Goal: Information Seeking & Learning: Learn about a topic

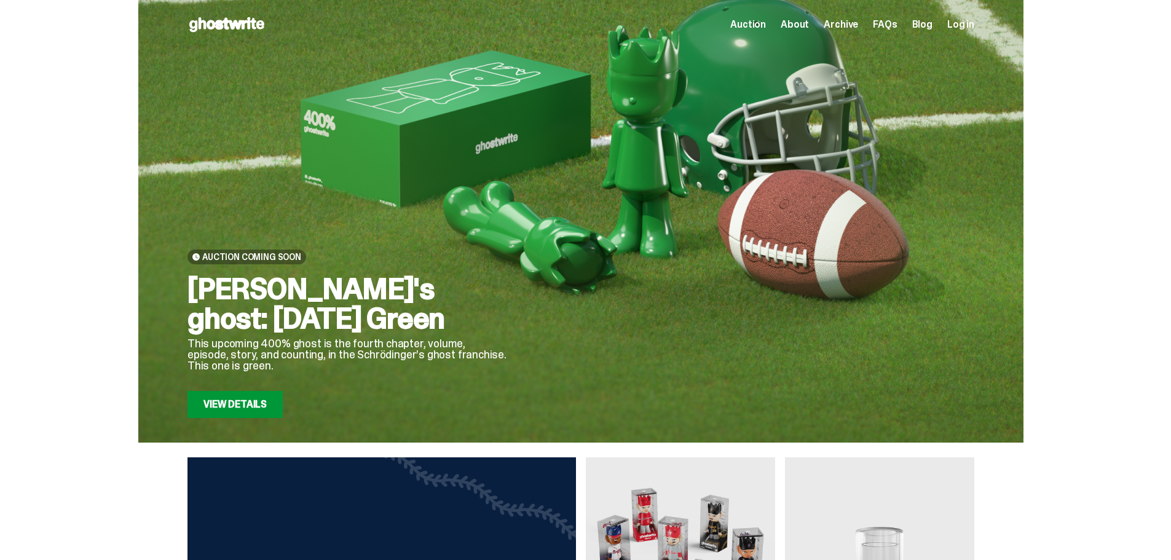
click at [251, 400] on link "View Details" at bounding box center [234, 404] width 95 height 27
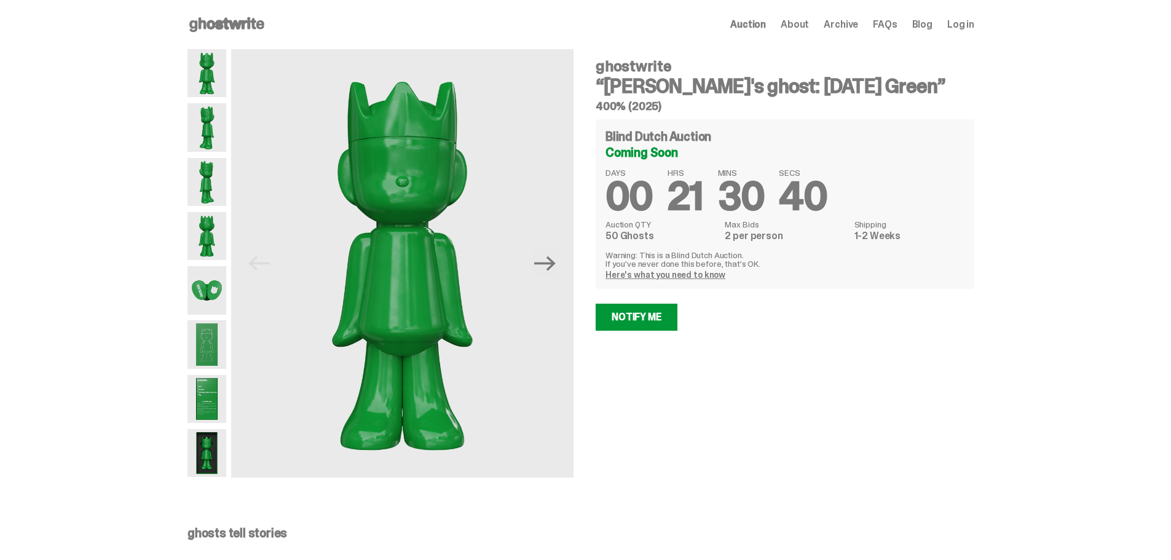
click at [211, 355] on img at bounding box center [206, 344] width 39 height 48
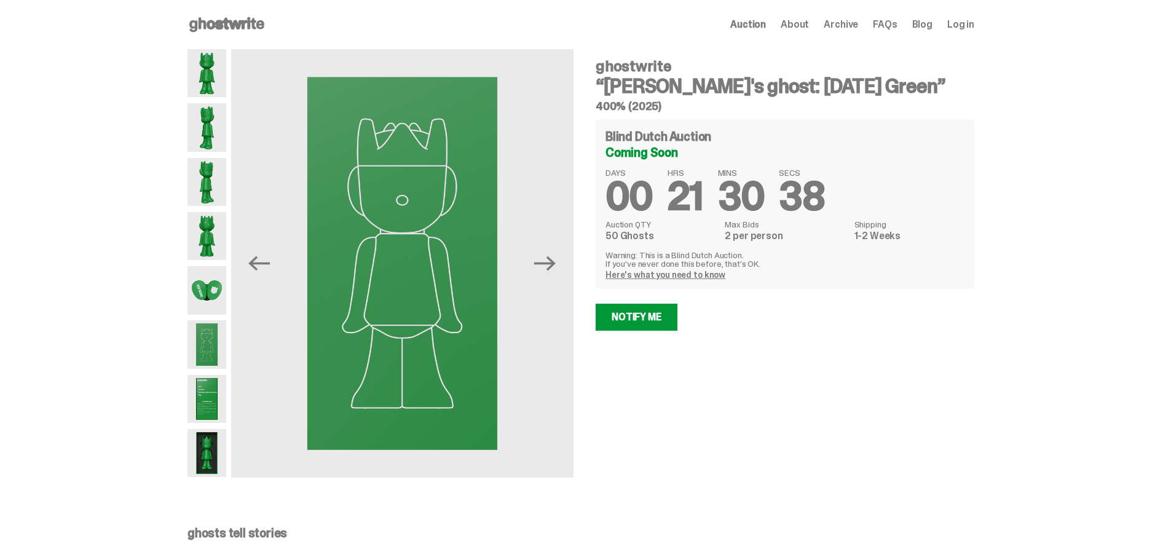
click at [207, 394] on img at bounding box center [206, 399] width 39 height 48
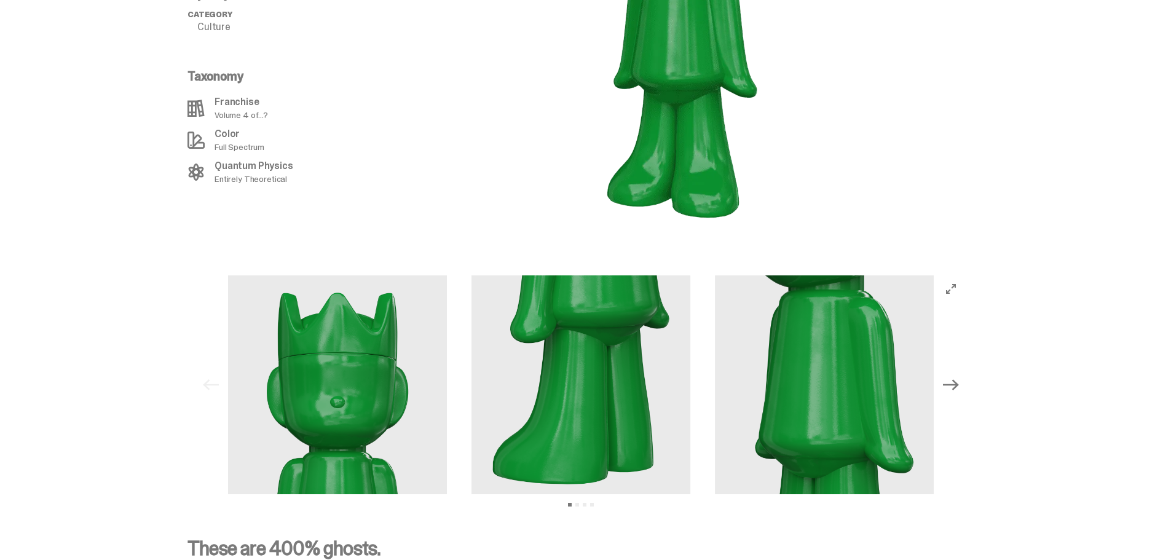
scroll to position [1482, 0]
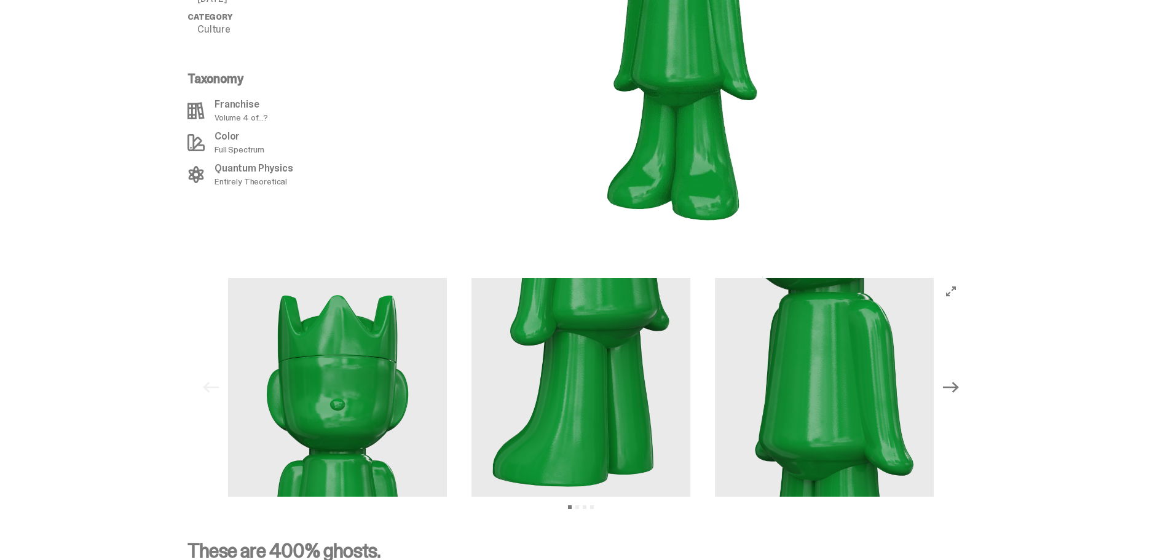
click at [959, 379] on icon "Next" at bounding box center [951, 387] width 16 height 16
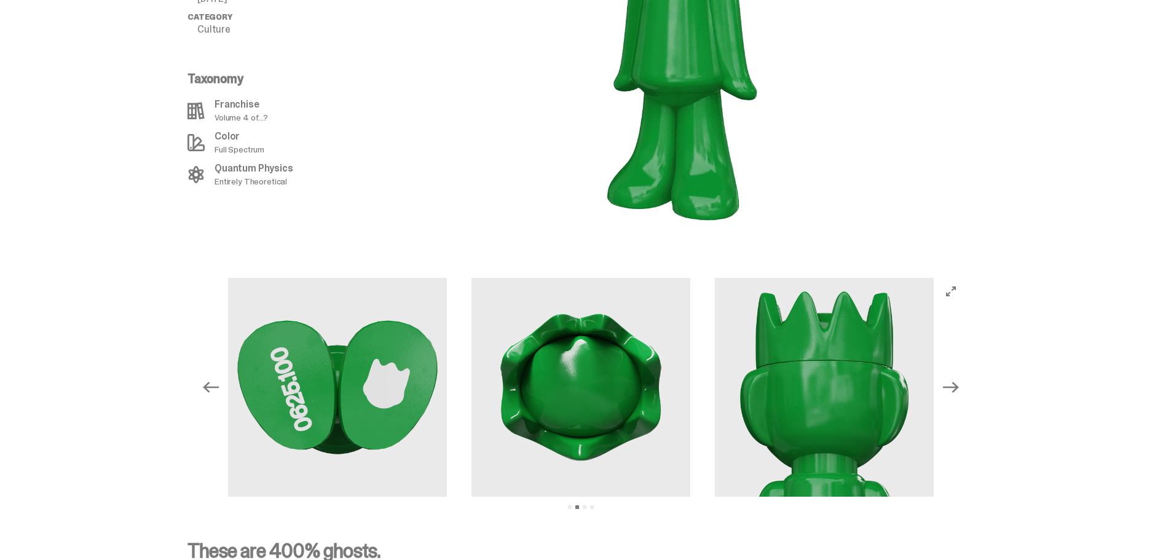
click at [959, 379] on icon "Next" at bounding box center [951, 387] width 16 height 16
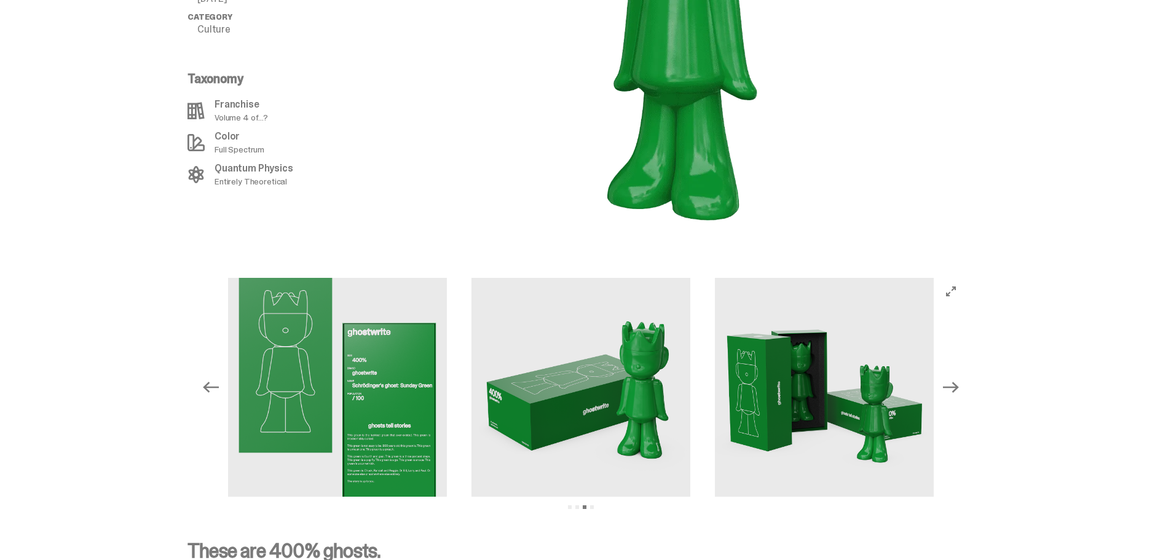
click at [959, 379] on icon "Next" at bounding box center [951, 387] width 16 height 16
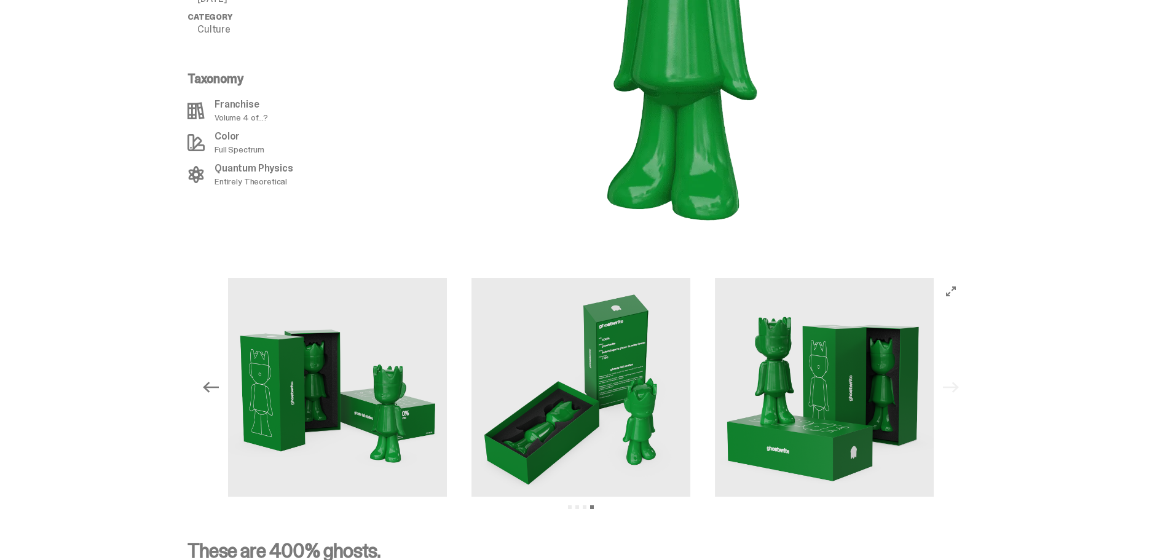
click at [959, 379] on div "Previous Next View slide 1 View slide 2 View slide 3 View slide 4" at bounding box center [580, 387] width 767 height 219
click at [959, 375] on div "Previous Next View slide 1 View slide 2 View slide 3 View slide 4" at bounding box center [580, 387] width 767 height 219
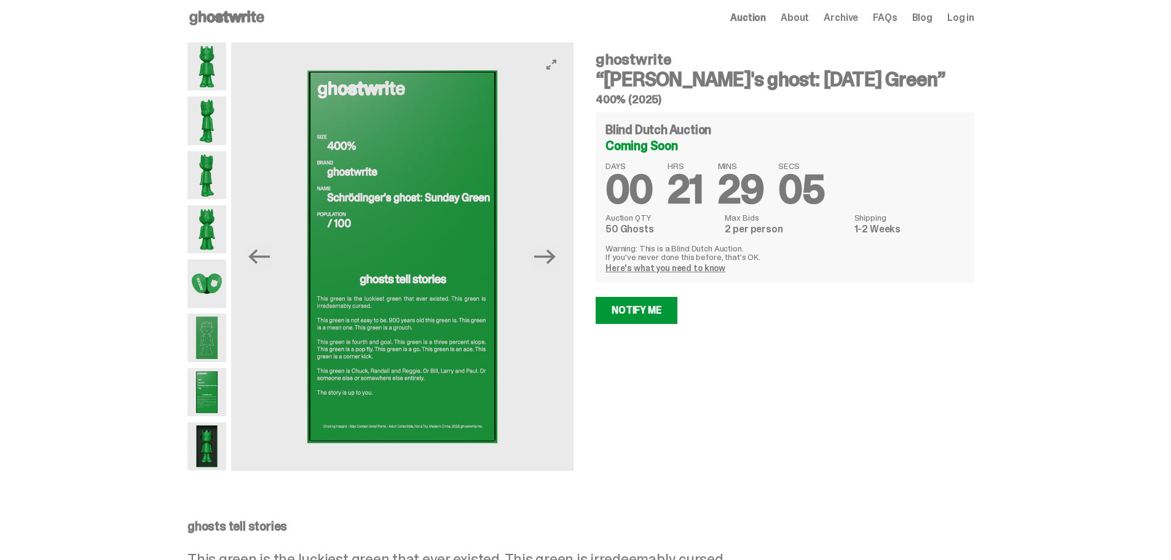
scroll to position [0, 0]
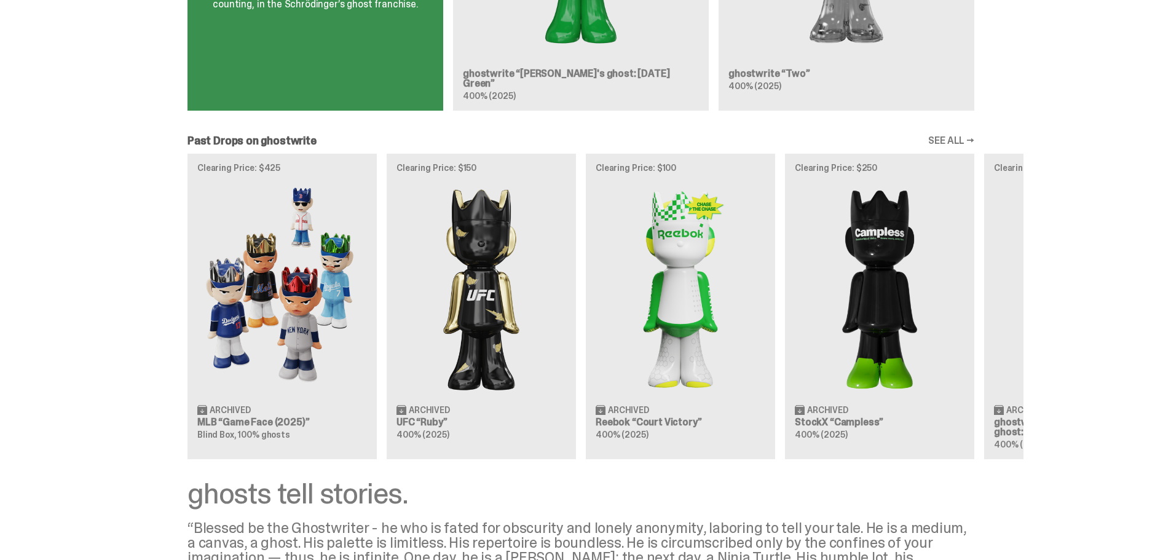
scroll to position [983, 0]
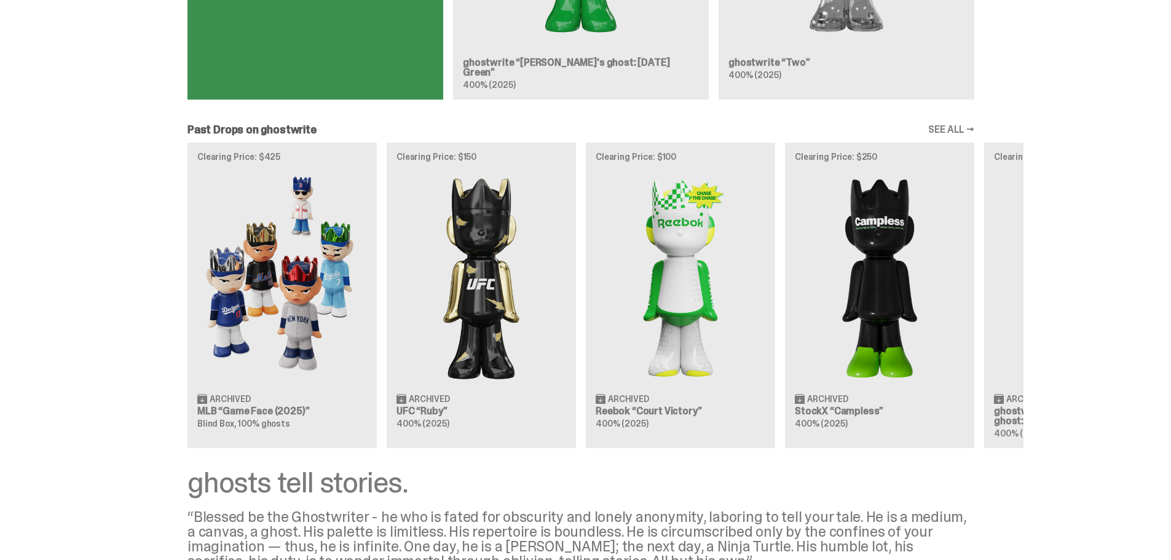
click at [476, 295] on div "Clearing Price: $425 Archived MLB “Game Face (2025)” Blind Box, 100% ghosts Cle…" at bounding box center [580, 295] width 885 height 305
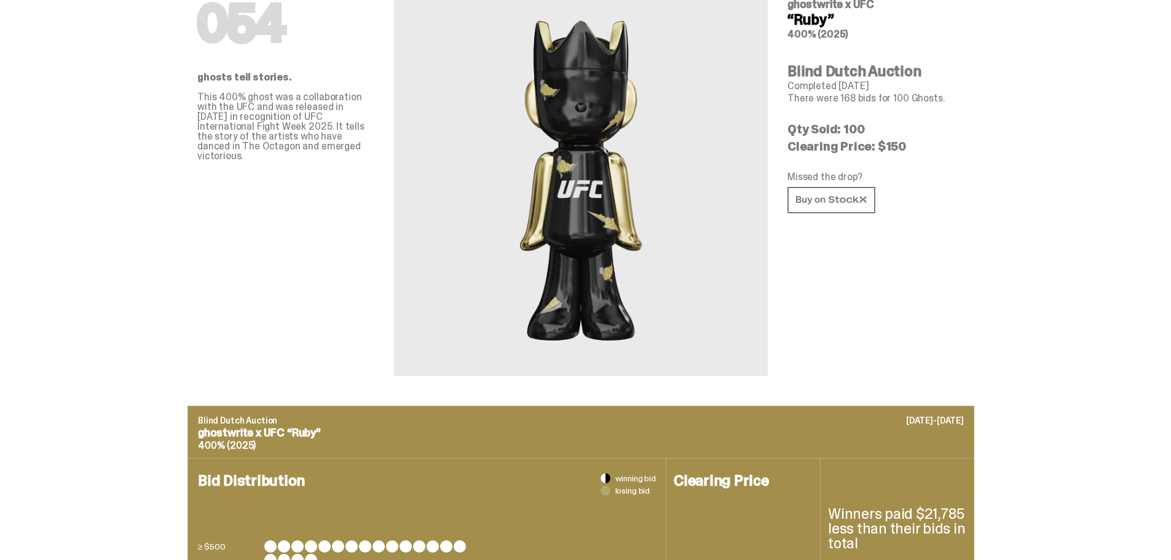
scroll to position [61, 0]
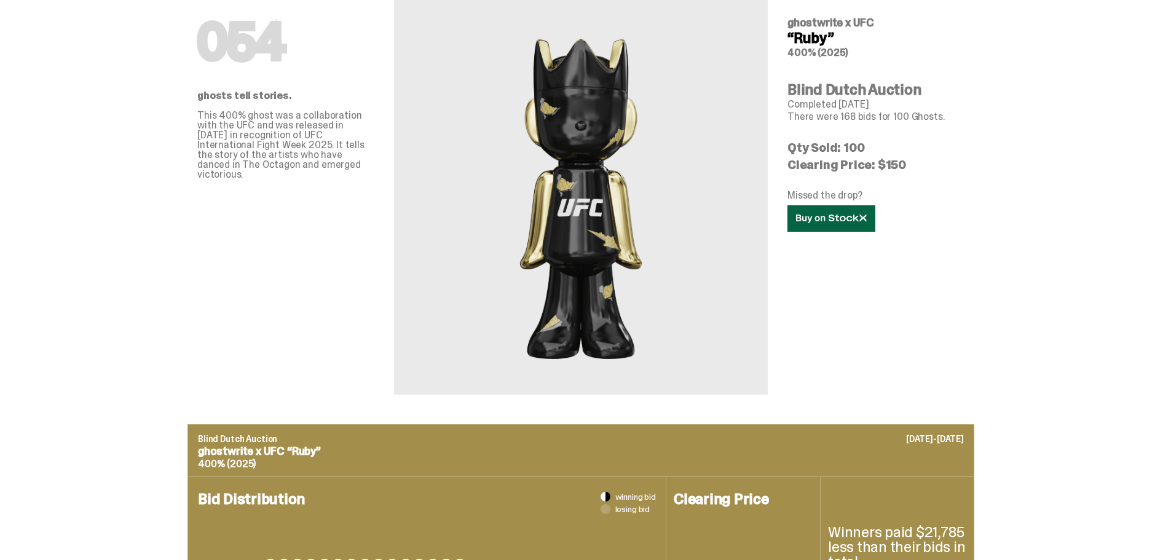
click at [836, 211] on link at bounding box center [831, 218] width 88 height 26
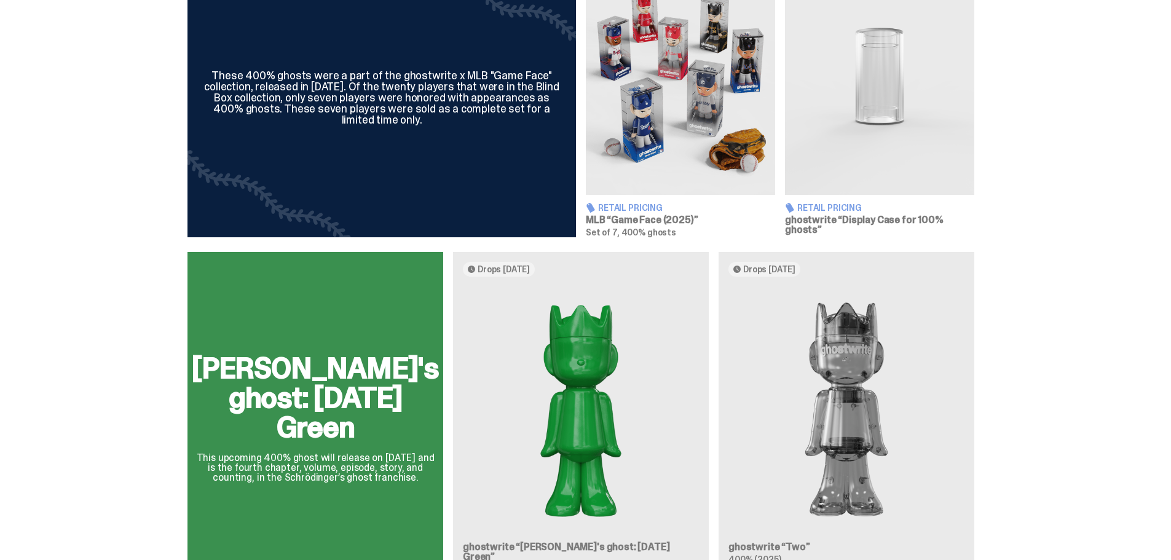
scroll to position [626, 0]
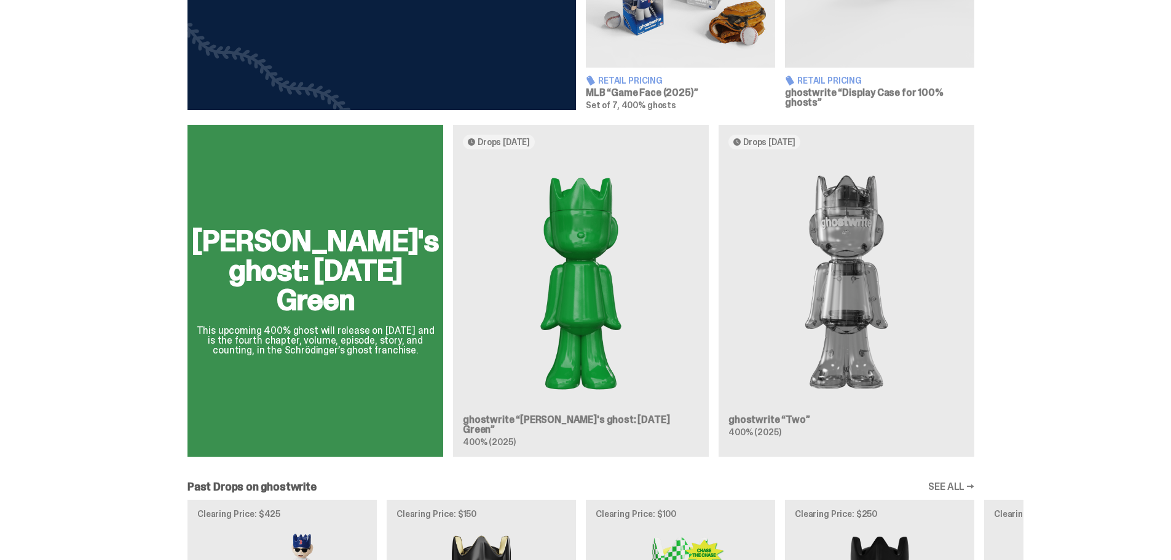
click at [871, 297] on div "[PERSON_NAME]'s ghost: [DATE] Green This upcoming 400% ghost will release on [D…" at bounding box center [580, 296] width 885 height 342
click at [805, 185] on div "[PERSON_NAME]'s ghost: [DATE] Green This upcoming 400% ghost will release on [D…" at bounding box center [580, 296] width 885 height 342
click at [751, 428] on div "[PERSON_NAME]'s ghost: [DATE] Green This upcoming 400% ghost will release on [D…" at bounding box center [580, 296] width 885 height 342
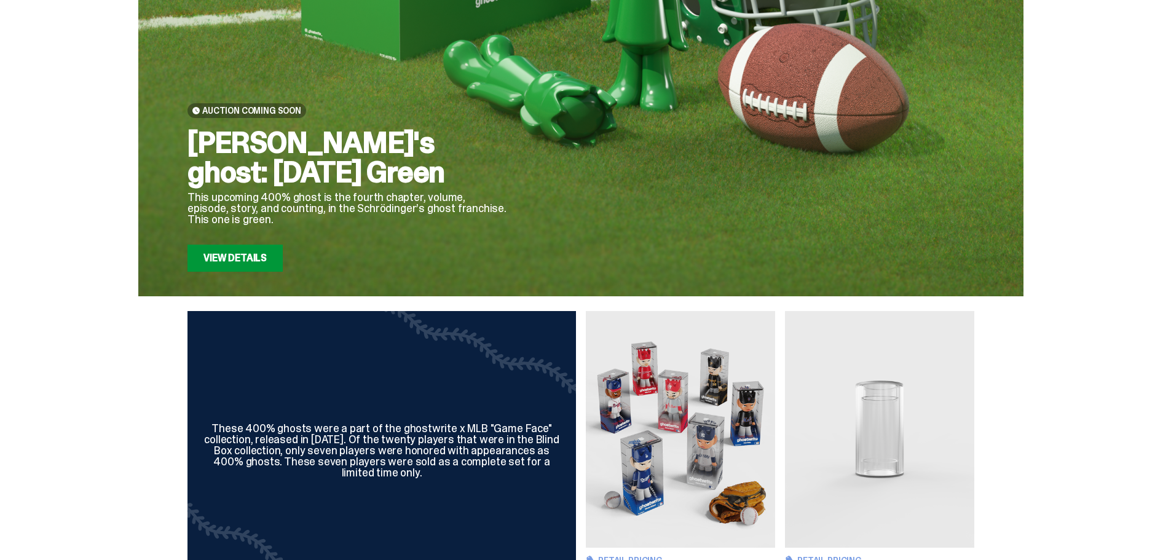
scroll to position [430, 0]
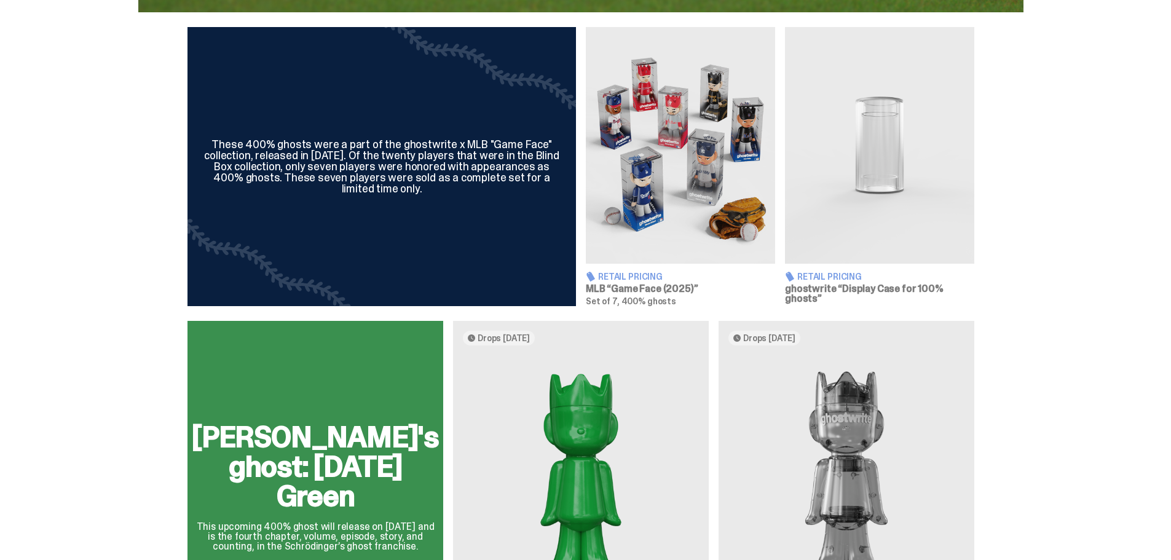
click at [750, 332] on div "[PERSON_NAME]'s ghost: [DATE] Green This upcoming 400% ghost will release on [D…" at bounding box center [580, 492] width 885 height 342
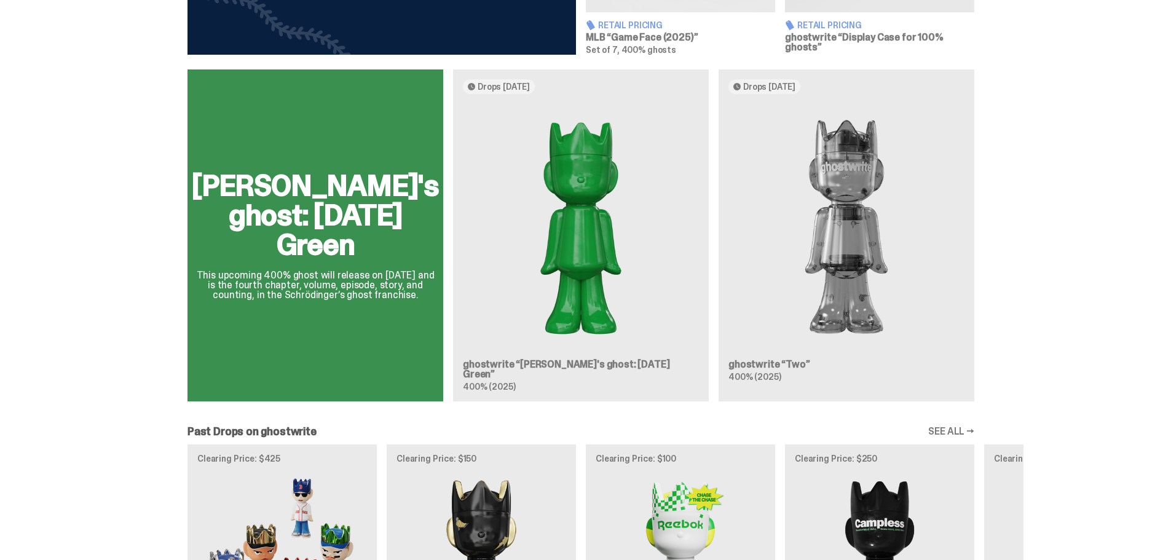
scroll to position [676, 0]
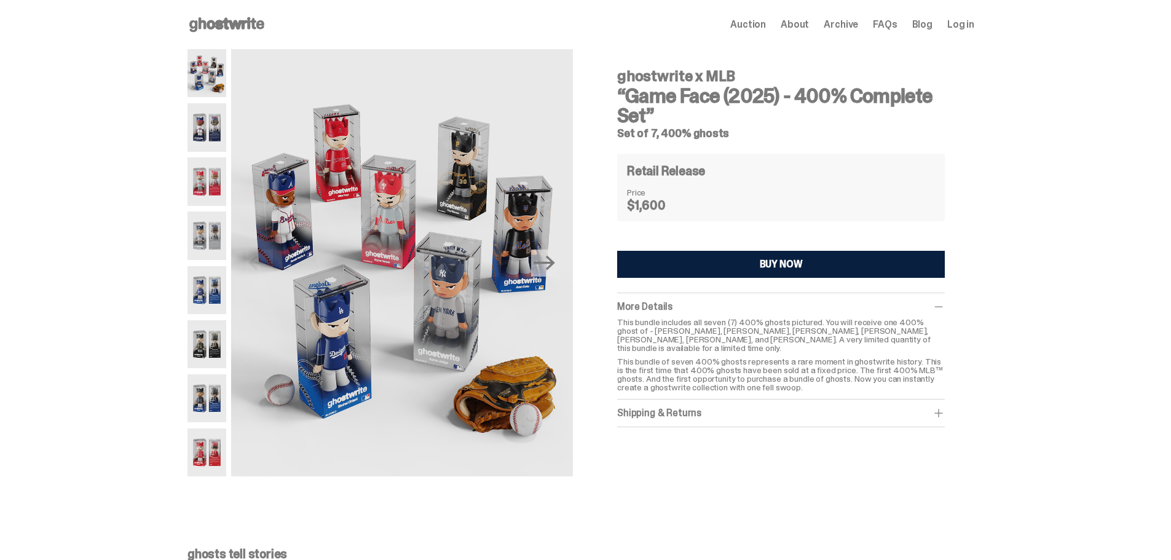
click at [215, 127] on img at bounding box center [206, 127] width 39 height 48
